Goal: Transaction & Acquisition: Purchase product/service

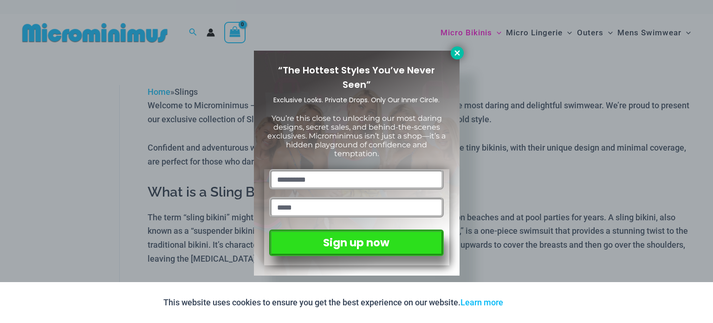
click at [452, 57] on button at bounding box center [457, 52] width 13 height 13
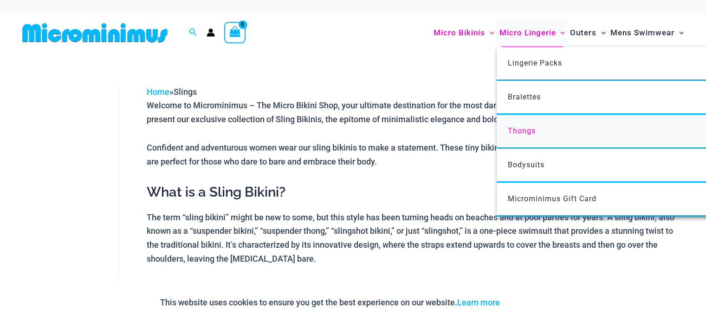
click at [529, 134] on span "Thongs" at bounding box center [522, 130] width 28 height 9
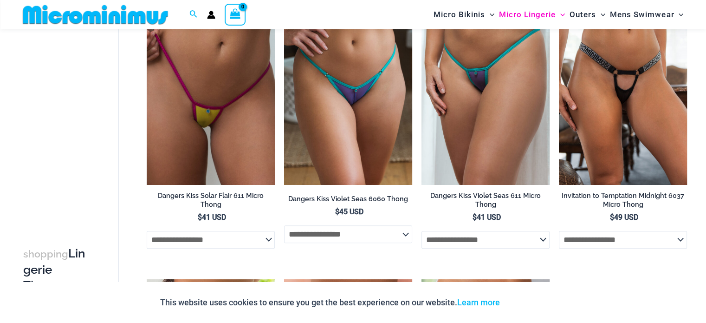
scroll to position [689, 0]
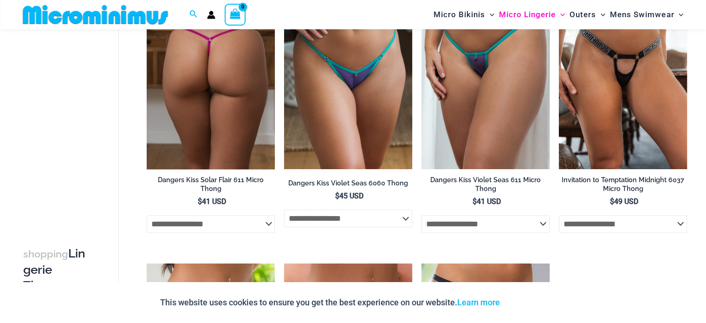
click at [229, 124] on img at bounding box center [211, 73] width 128 height 192
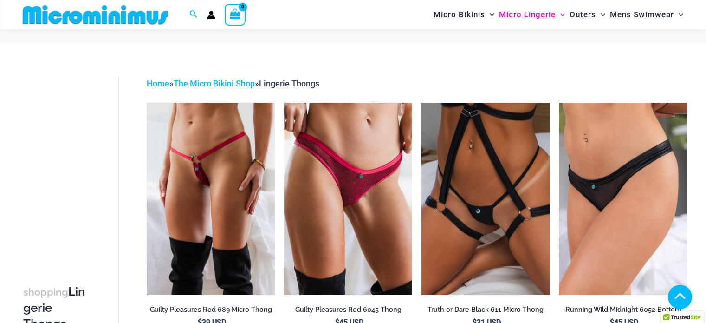
scroll to position [1094, 0]
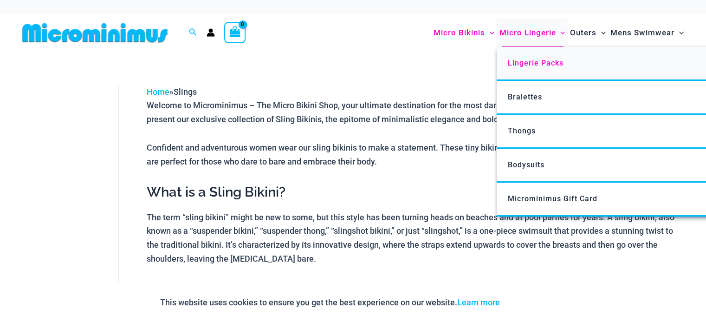
click at [529, 62] on span "Lingerie Packs" at bounding box center [536, 63] width 56 height 9
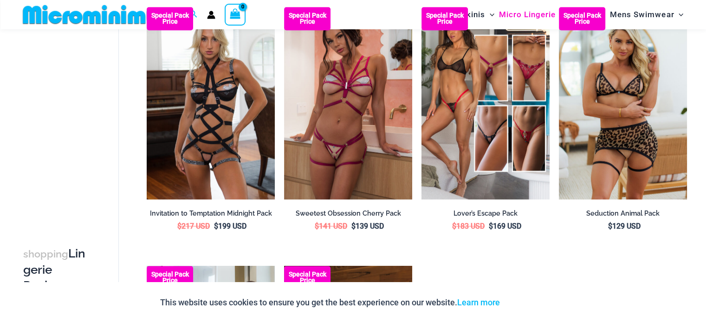
scroll to position [874, 0]
